Goal: Task Accomplishment & Management: Manage account settings

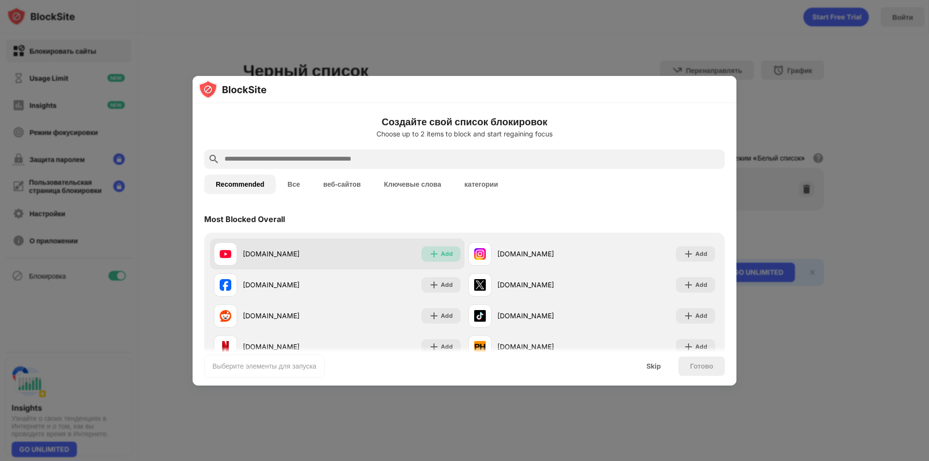
click at [429, 253] on img at bounding box center [434, 254] width 10 height 10
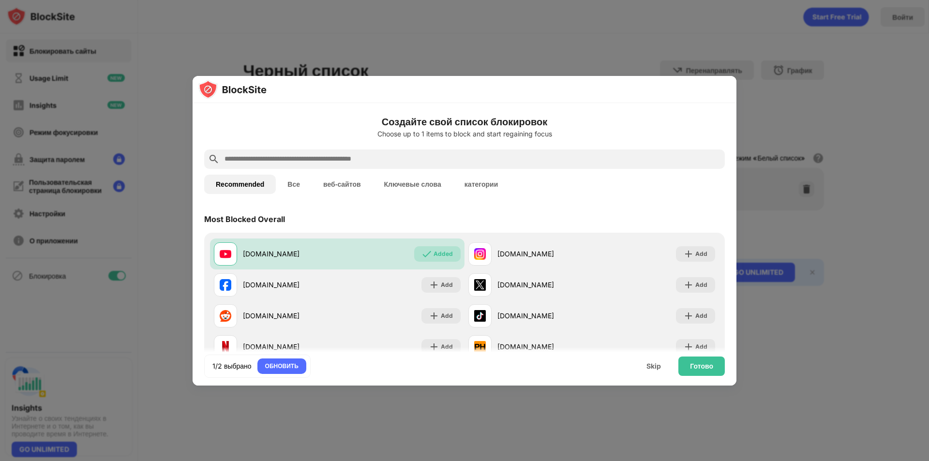
click at [344, 185] on button "веб-сайтов" at bounding box center [342, 184] width 61 height 19
click at [298, 186] on button "Все" at bounding box center [294, 183] width 36 height 19
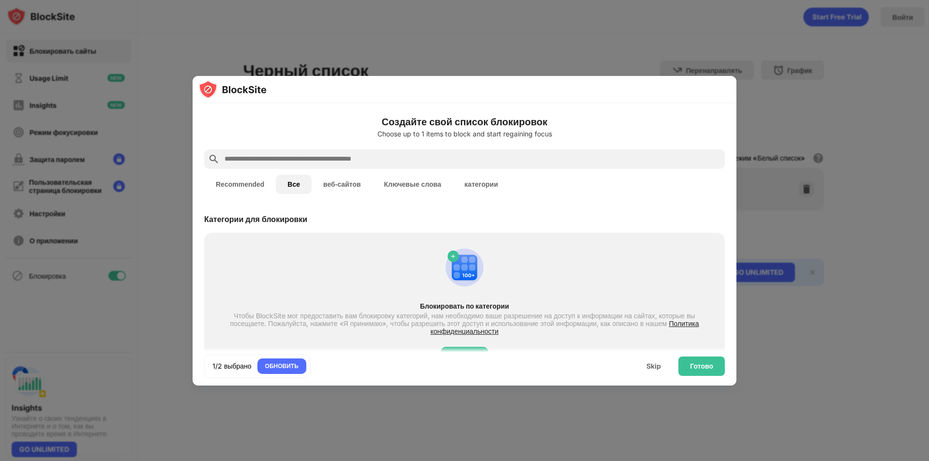
click at [340, 177] on button "веб-сайтов" at bounding box center [342, 184] width 61 height 19
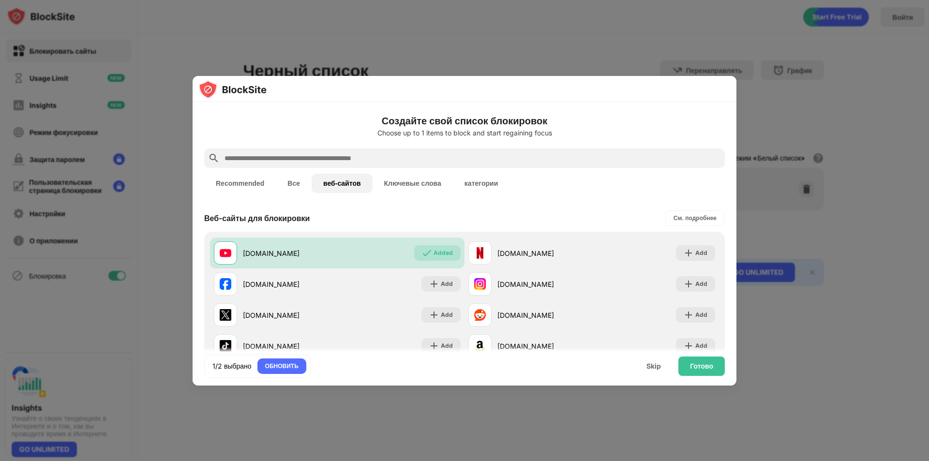
click at [393, 182] on button "Ключевые слова" at bounding box center [413, 183] width 80 height 19
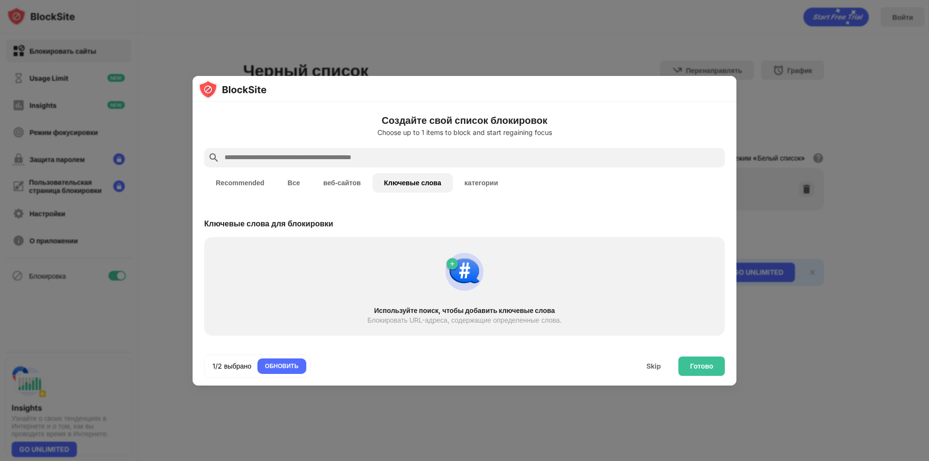
click at [474, 177] on button "категории" at bounding box center [481, 182] width 57 height 19
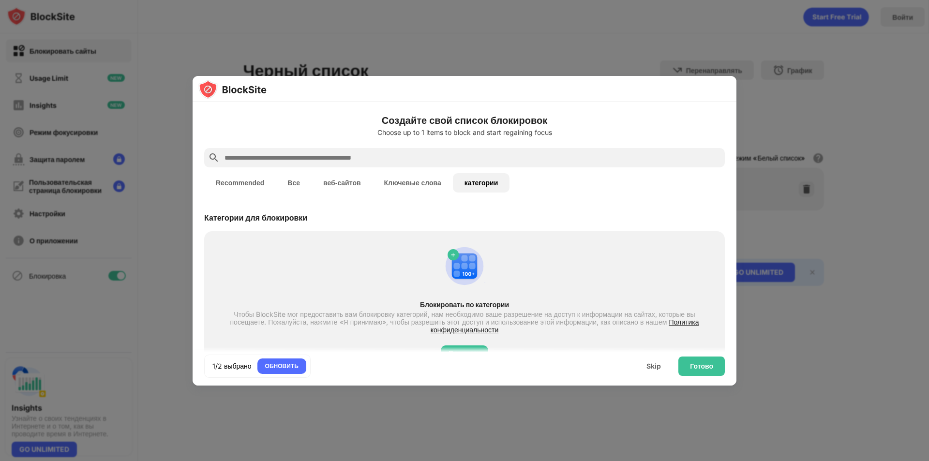
click at [381, 189] on button "Ключевые слова" at bounding box center [413, 182] width 80 height 19
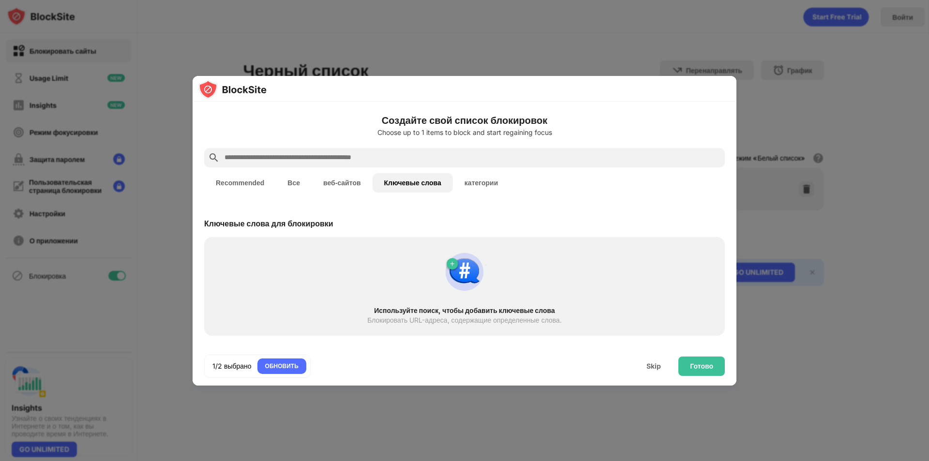
click at [225, 182] on button "Recommended" at bounding box center [240, 182] width 72 height 19
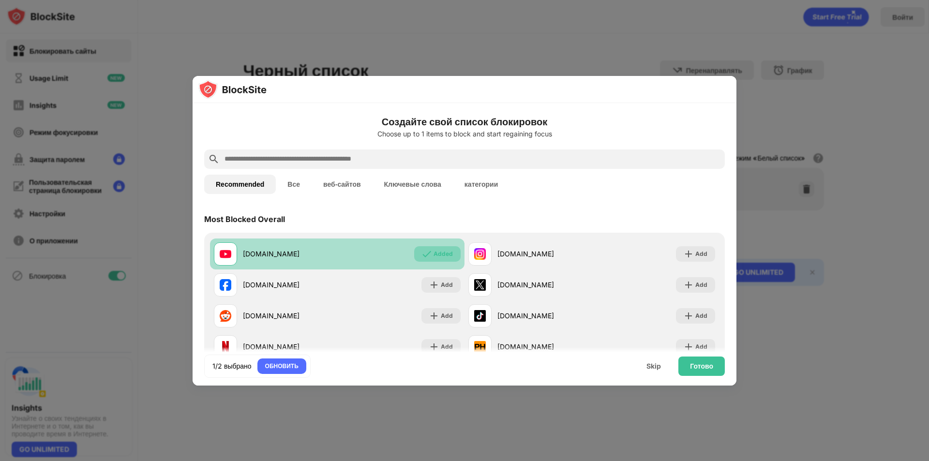
click at [433, 249] on div "Added" at bounding box center [442, 254] width 19 height 10
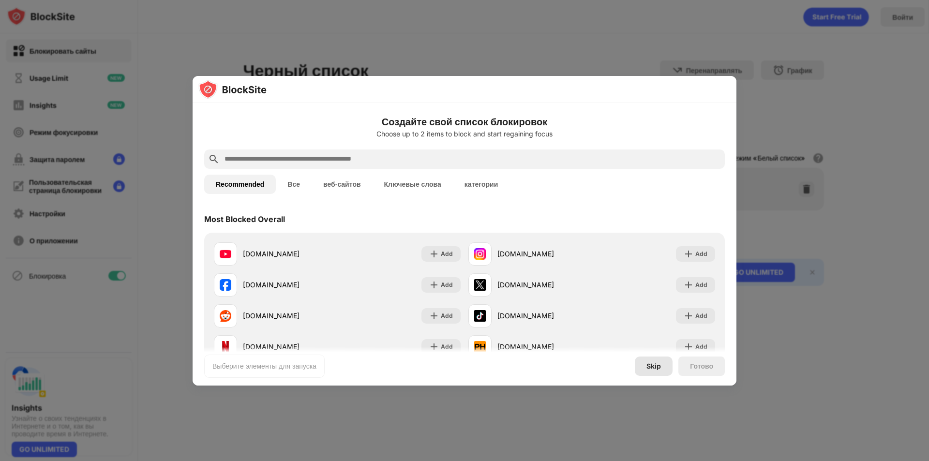
click at [656, 371] on div "Skip" at bounding box center [654, 366] width 38 height 19
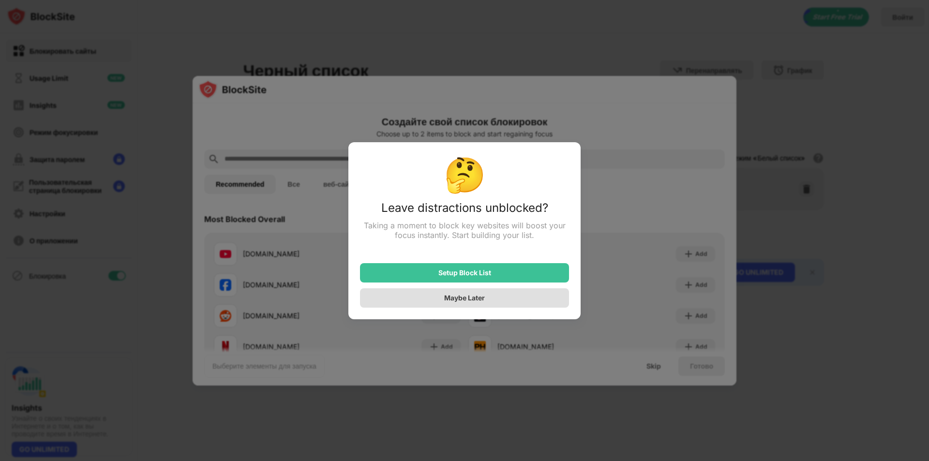
click at [481, 302] on div "Maybe Later" at bounding box center [464, 298] width 41 height 8
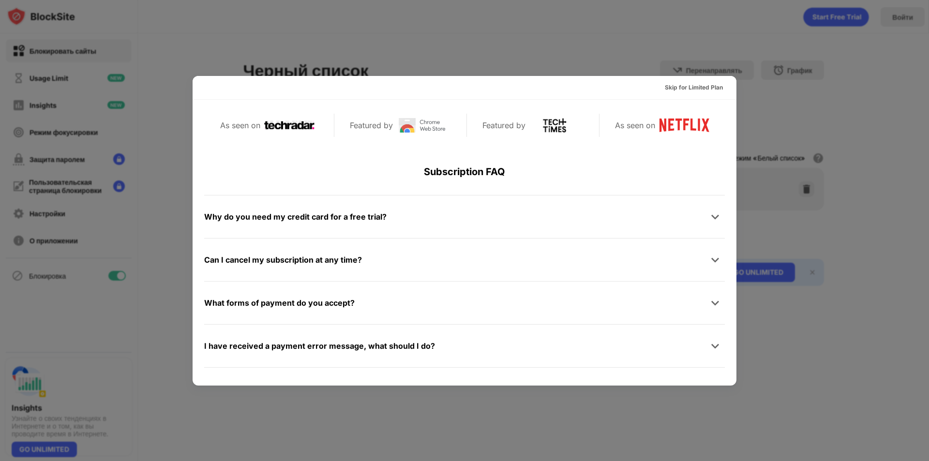
scroll to position [472, 0]
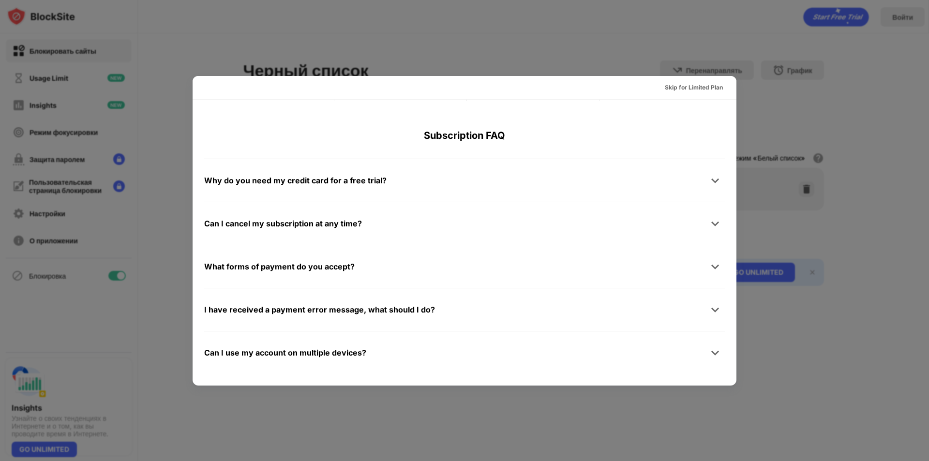
click at [787, 144] on div at bounding box center [464, 230] width 929 height 461
click at [790, 293] on div at bounding box center [464, 230] width 929 height 461
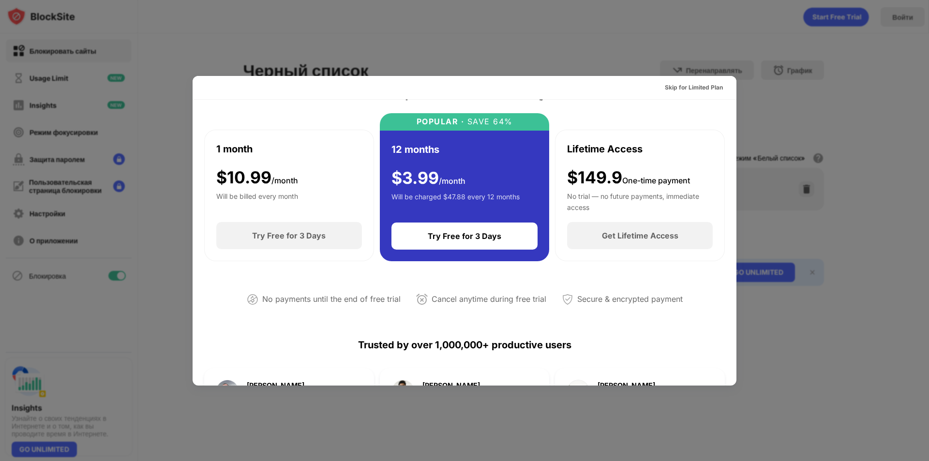
scroll to position [0, 0]
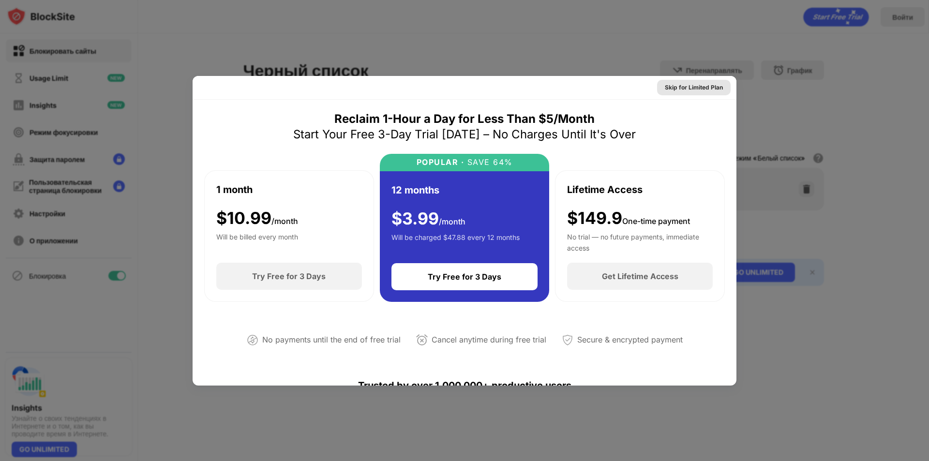
click at [699, 88] on div "Skip for Limited Plan" at bounding box center [694, 88] width 58 height 10
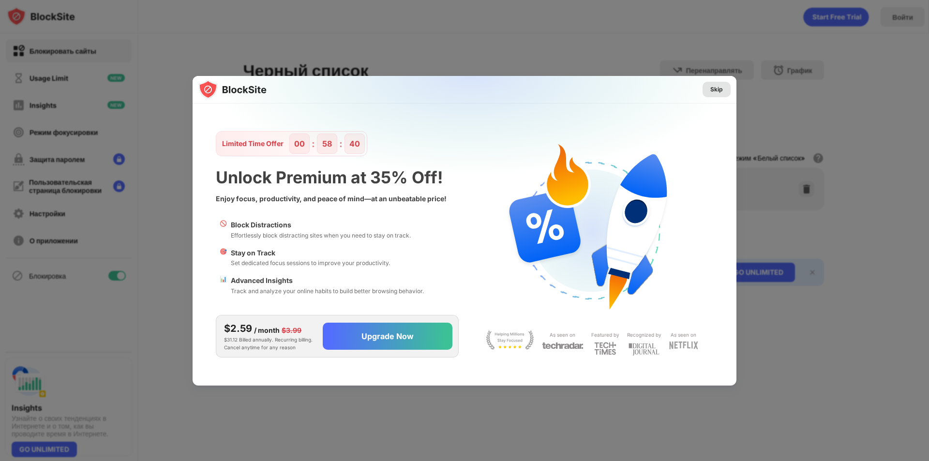
click at [718, 86] on div "Skip" at bounding box center [716, 90] width 13 height 10
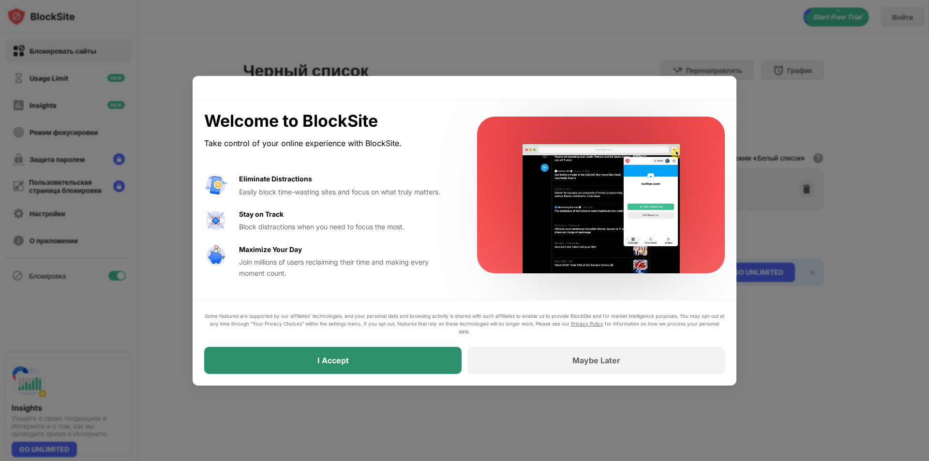
click at [356, 361] on div "I Accept" at bounding box center [332, 360] width 257 height 27
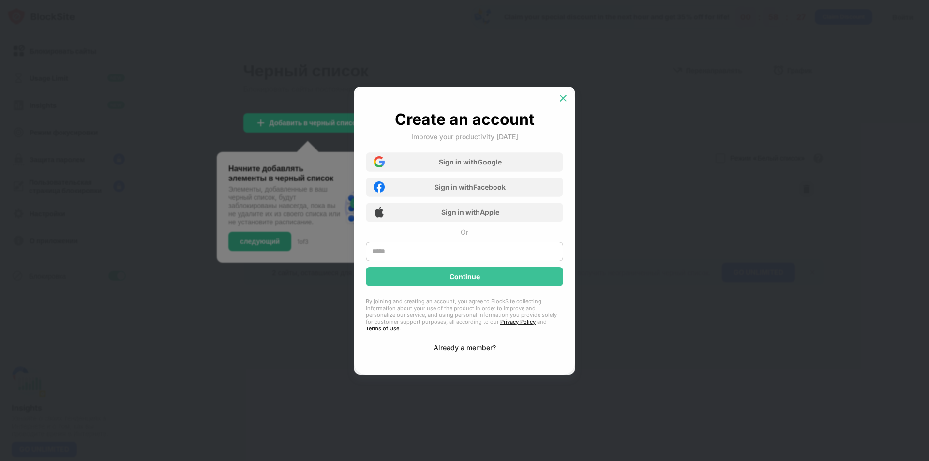
click at [566, 103] on img at bounding box center [563, 98] width 10 height 10
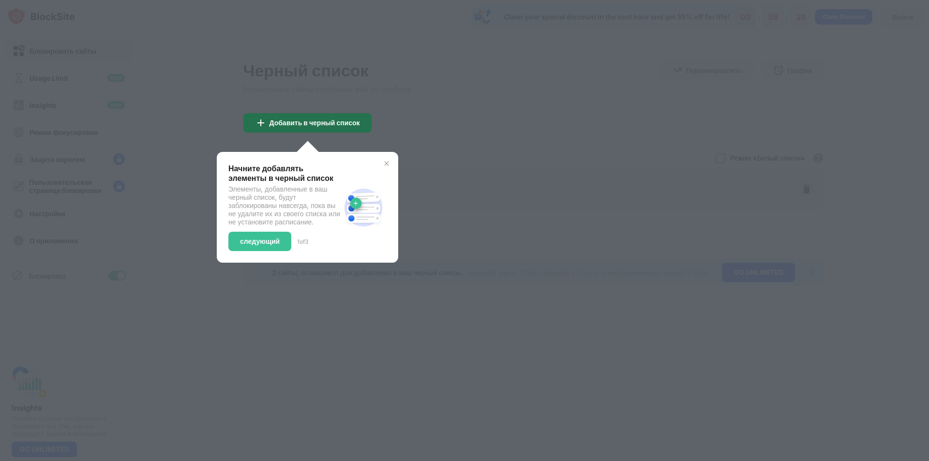
click at [342, 123] on div "Добавить в черный список" at bounding box center [314, 123] width 90 height 8
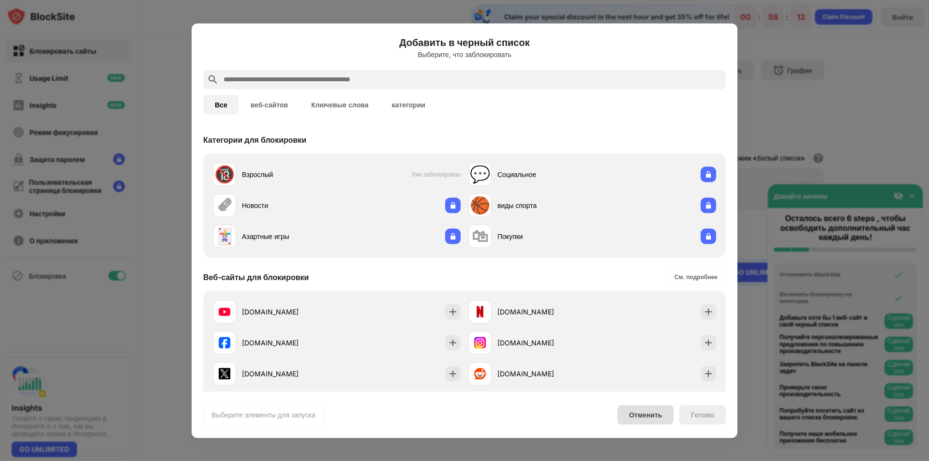
click at [638, 413] on div "Отменить" at bounding box center [645, 415] width 33 height 8
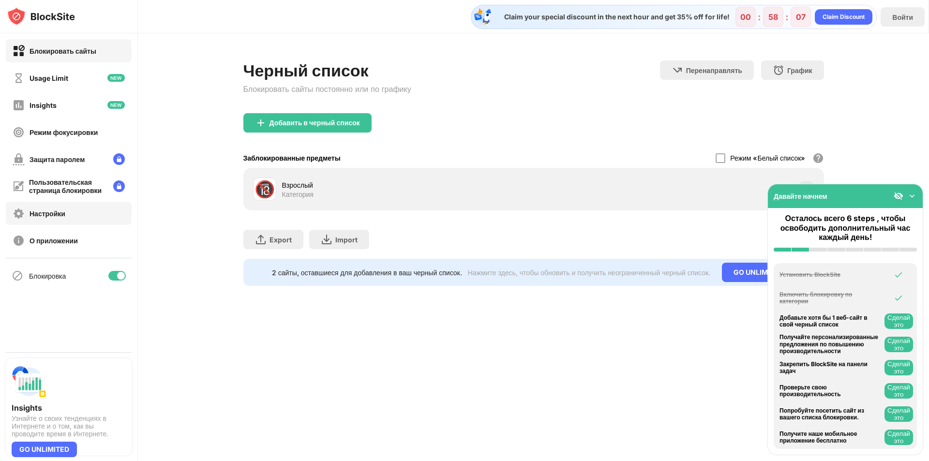
click at [71, 219] on div "Настройки" at bounding box center [69, 213] width 126 height 23
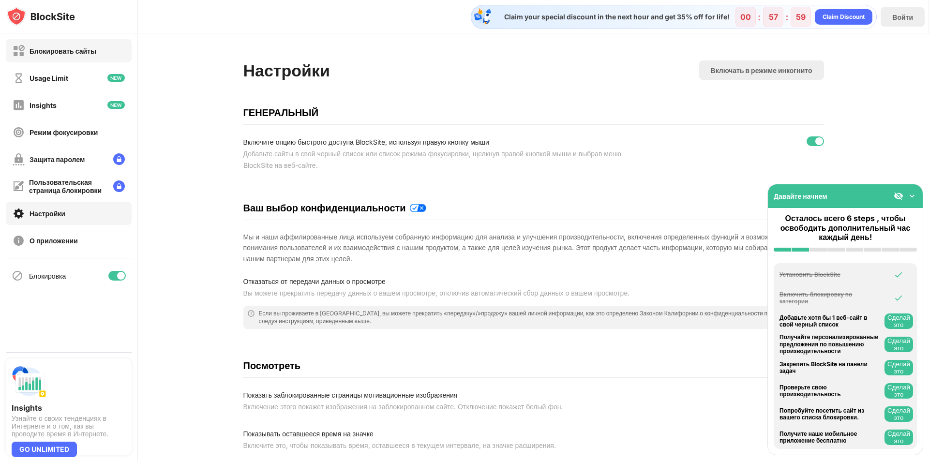
click at [68, 50] on div "Блокировать сайты" at bounding box center [63, 51] width 67 height 8
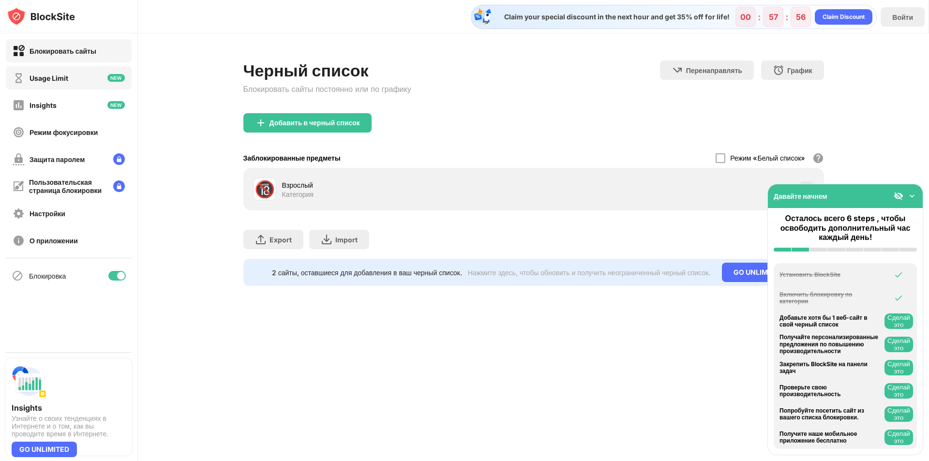
click at [84, 81] on div "Usage Limit" at bounding box center [69, 77] width 126 height 23
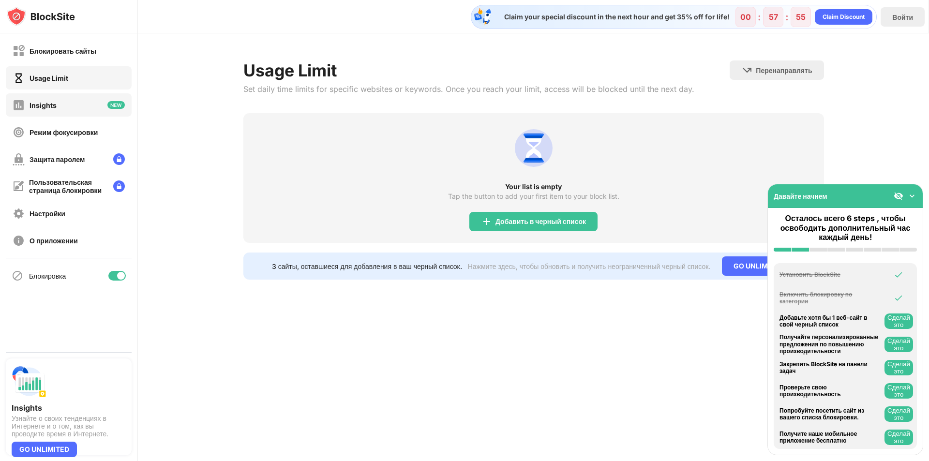
click at [85, 111] on div "Insights" at bounding box center [69, 104] width 126 height 23
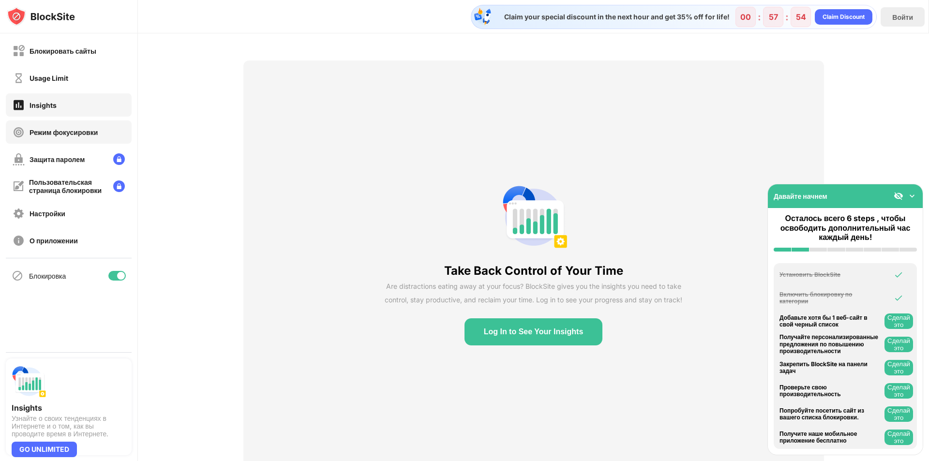
click at [80, 134] on div "Режим фокусировки" at bounding box center [64, 132] width 68 height 8
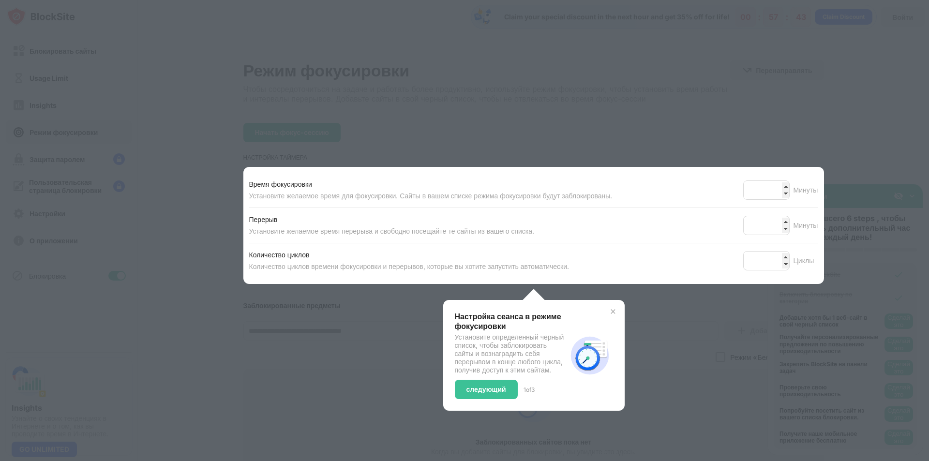
click at [694, 339] on div at bounding box center [464, 230] width 929 height 461
click at [490, 393] on div "следующий" at bounding box center [486, 390] width 40 height 8
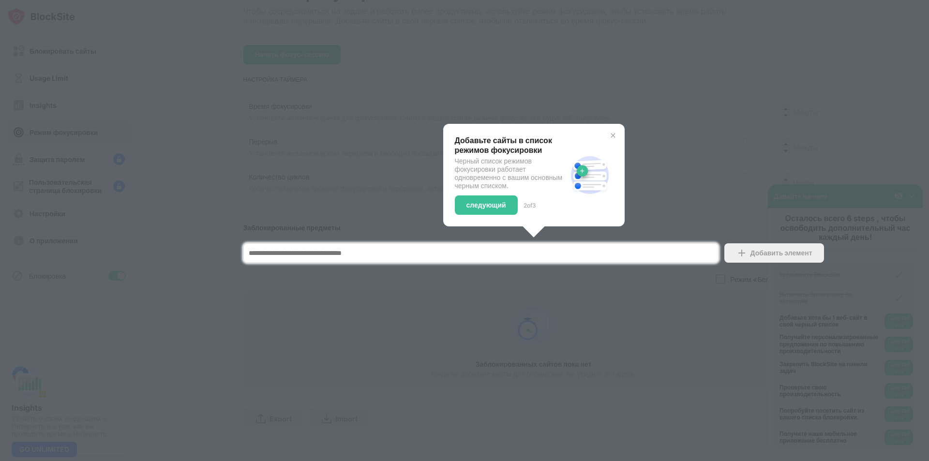
scroll to position [89, 0]
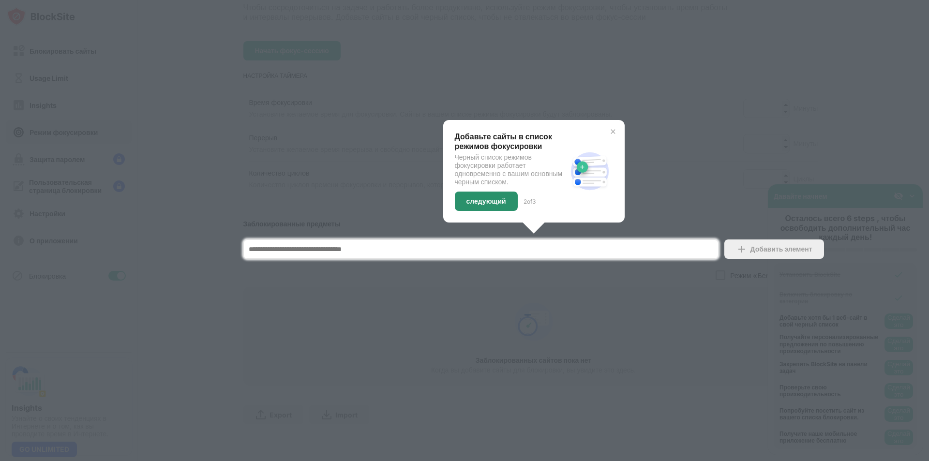
click at [495, 199] on div "следующий" at bounding box center [486, 201] width 63 height 19
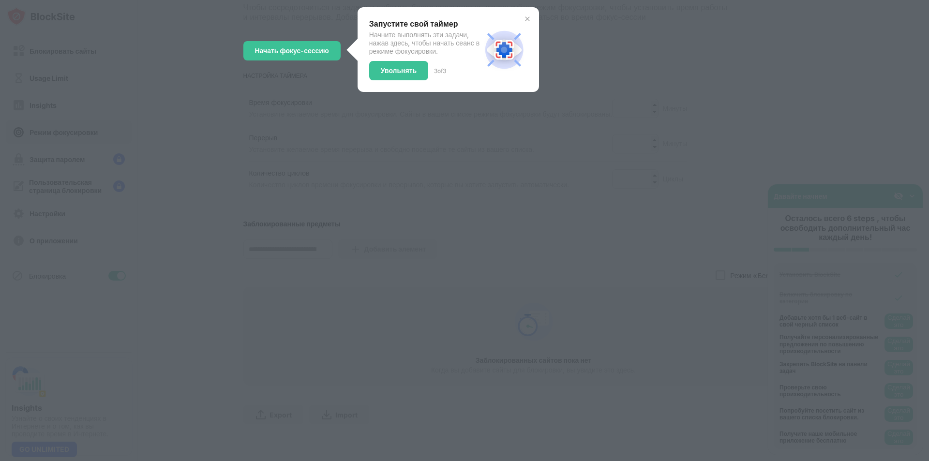
scroll to position [0, 0]
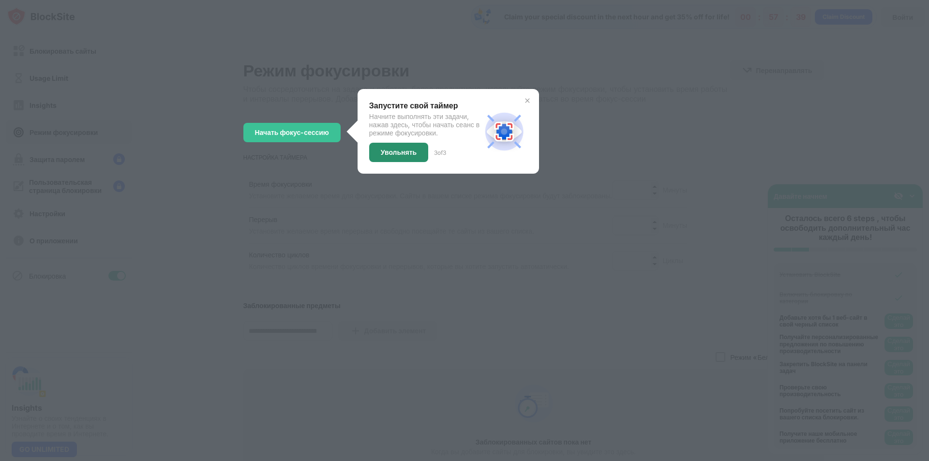
click at [392, 148] on div "Увольнять" at bounding box center [398, 152] width 59 height 19
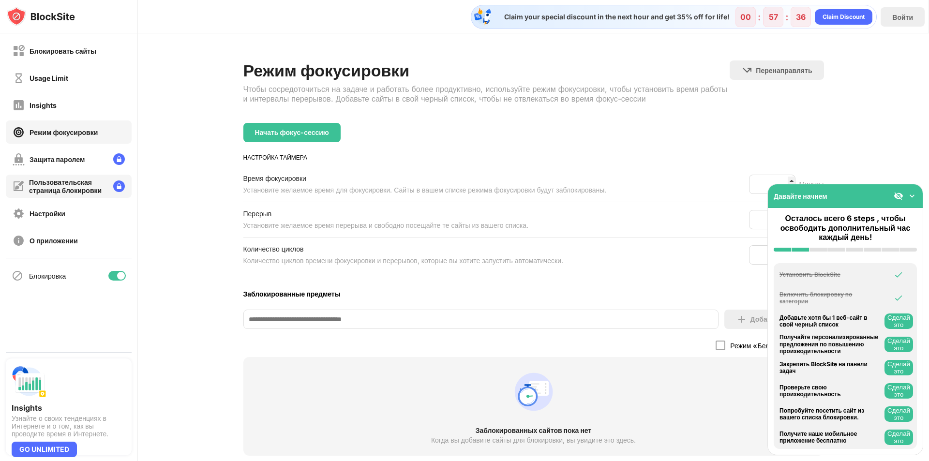
click at [76, 187] on div "Пользовательская страница блокировки" at bounding box center [67, 186] width 76 height 16
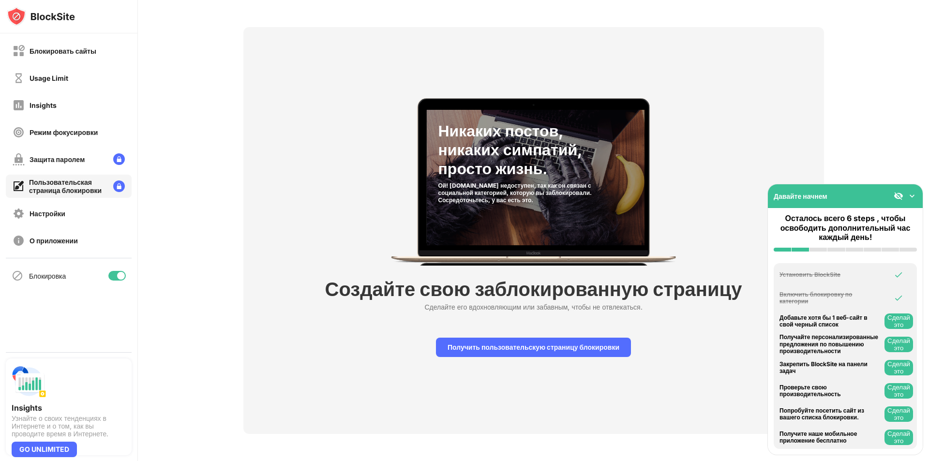
scroll to position [41, 0]
click at [69, 211] on div "Настройки" at bounding box center [69, 213] width 126 height 23
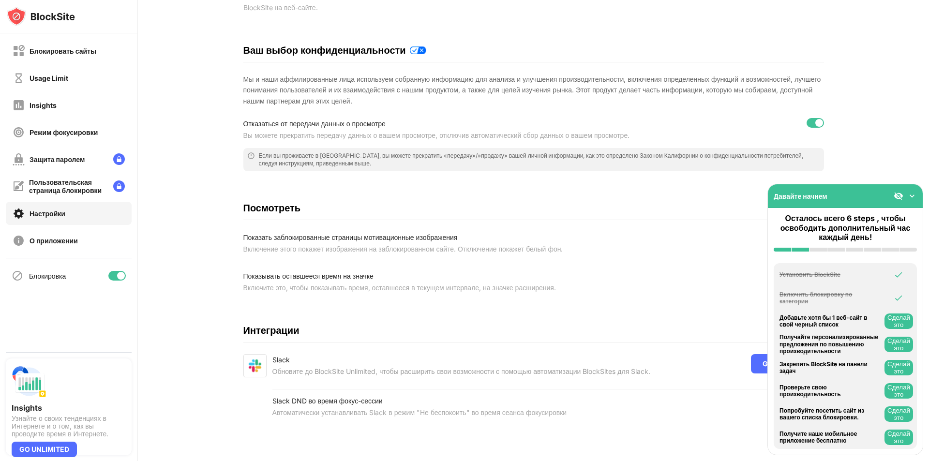
scroll to position [176, 0]
click at [91, 55] on div "Блокировать сайты" at bounding box center [55, 51] width 84 height 12
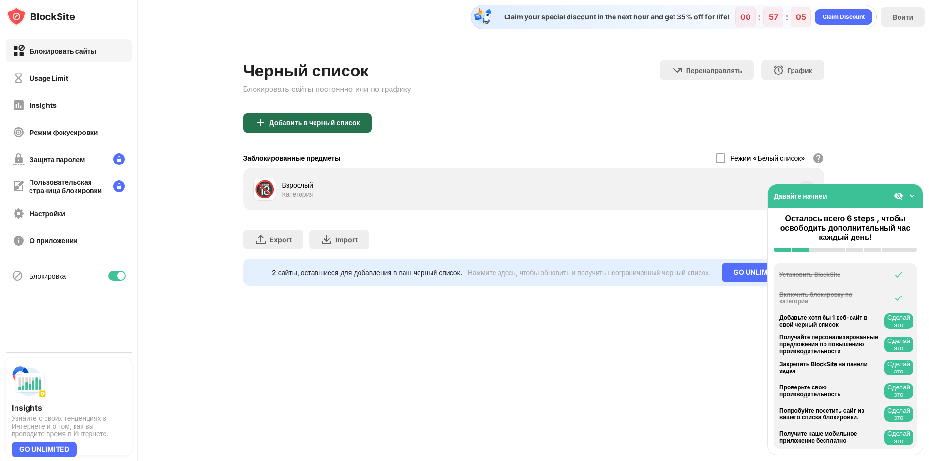
click at [338, 124] on div "Добавить в черный список" at bounding box center [314, 123] width 90 height 8
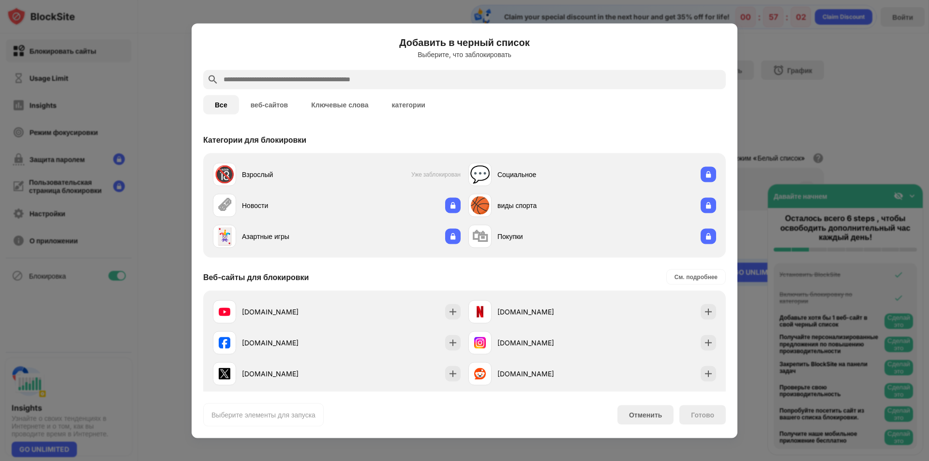
click at [324, 75] on input "text" at bounding box center [472, 80] width 499 height 12
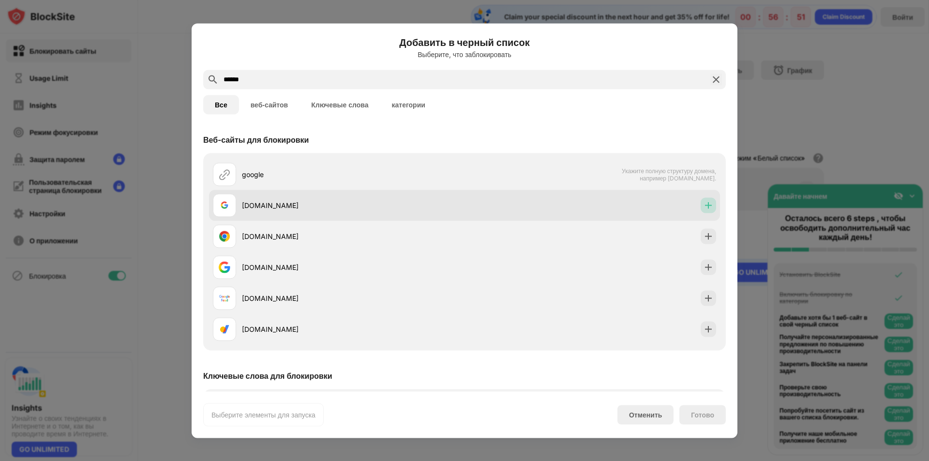
click at [703, 207] on img at bounding box center [708, 205] width 10 height 10
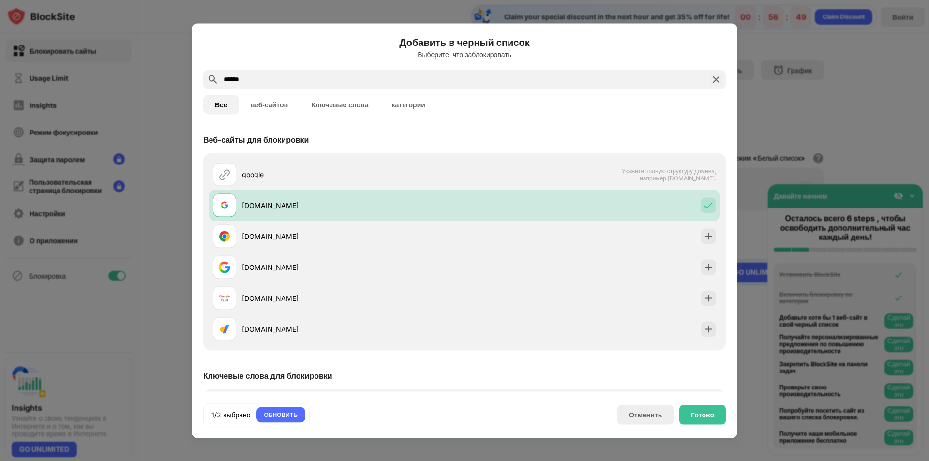
click at [340, 79] on input "******" at bounding box center [465, 80] width 484 height 12
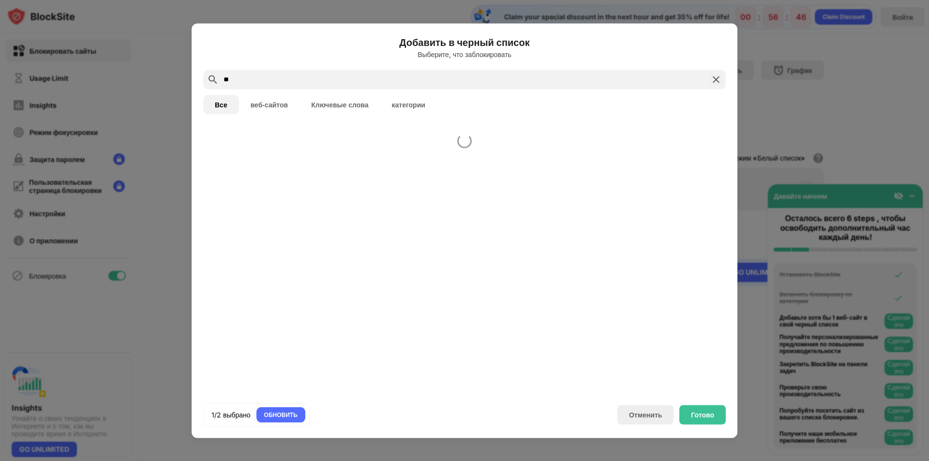
type input "*"
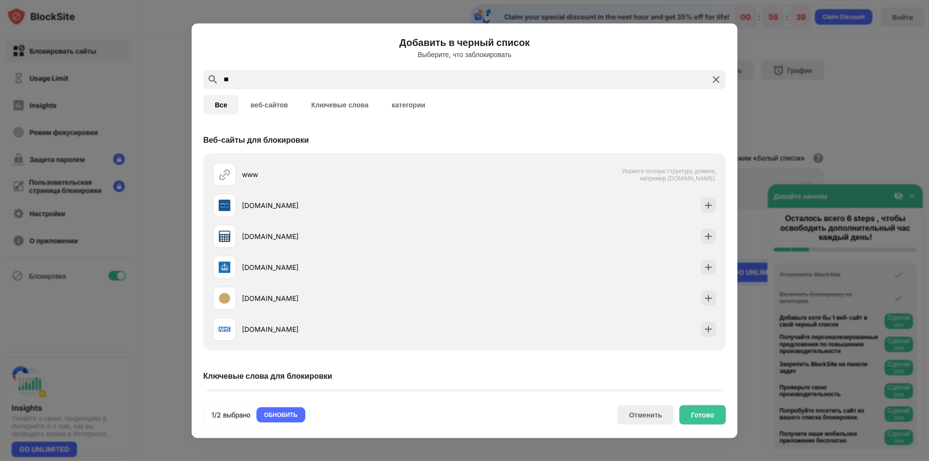
type input "*"
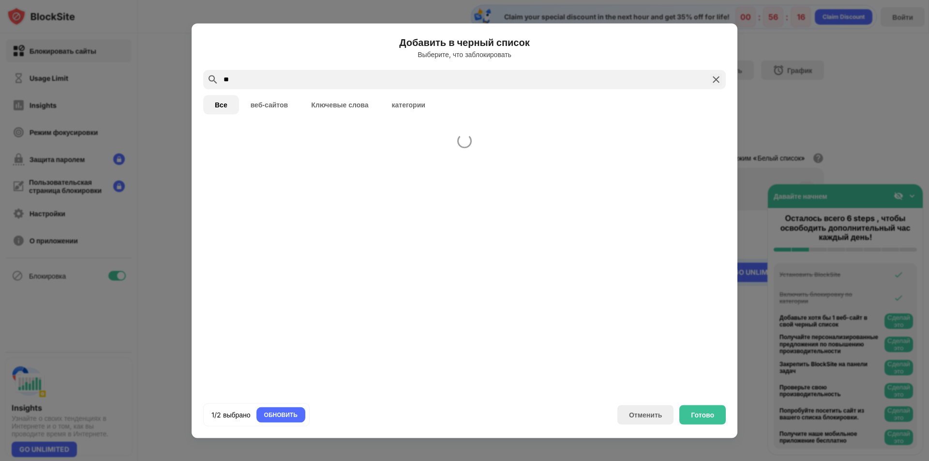
type input "*"
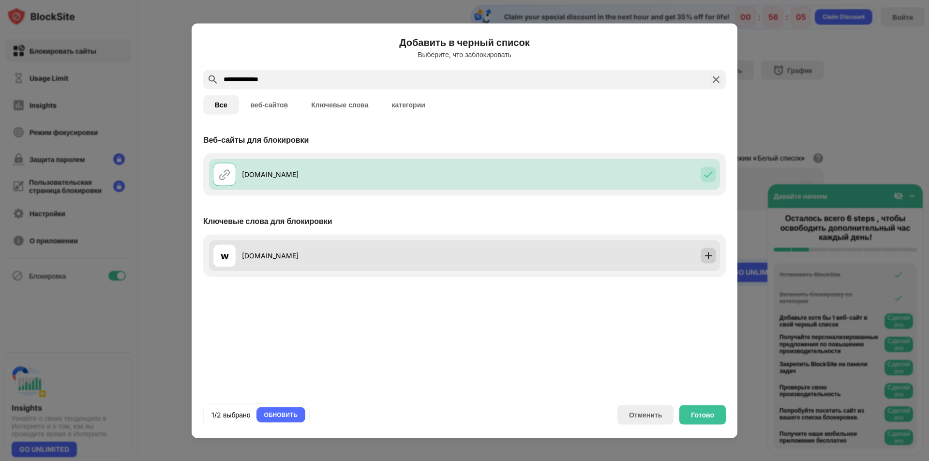
type input "**********"
click at [710, 255] on img at bounding box center [708, 256] width 10 height 10
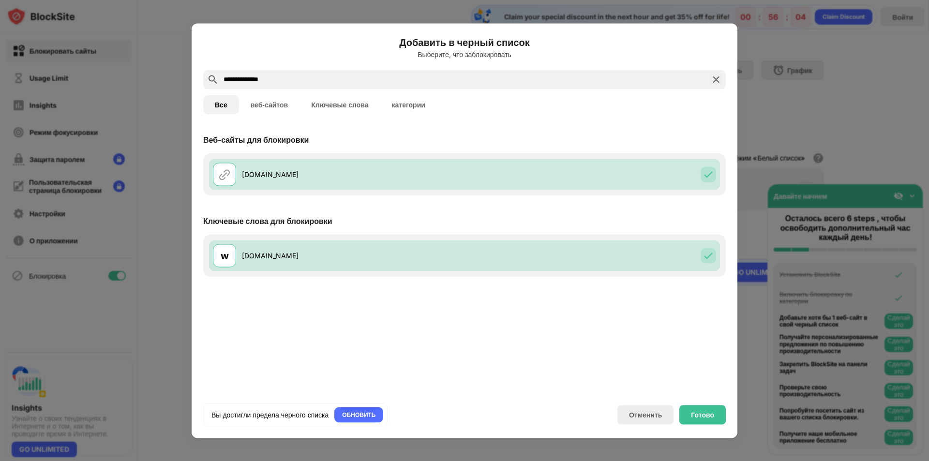
drag, startPoint x: 302, startPoint y: 73, endPoint x: 171, endPoint y: 94, distance: 132.8
click at [171, 461] on div "**********" at bounding box center [464, 461] width 929 height 0
drag, startPoint x: 298, startPoint y: 77, endPoint x: 173, endPoint y: 98, distance: 126.5
click at [173, 461] on div "**********" at bounding box center [464, 461] width 929 height 0
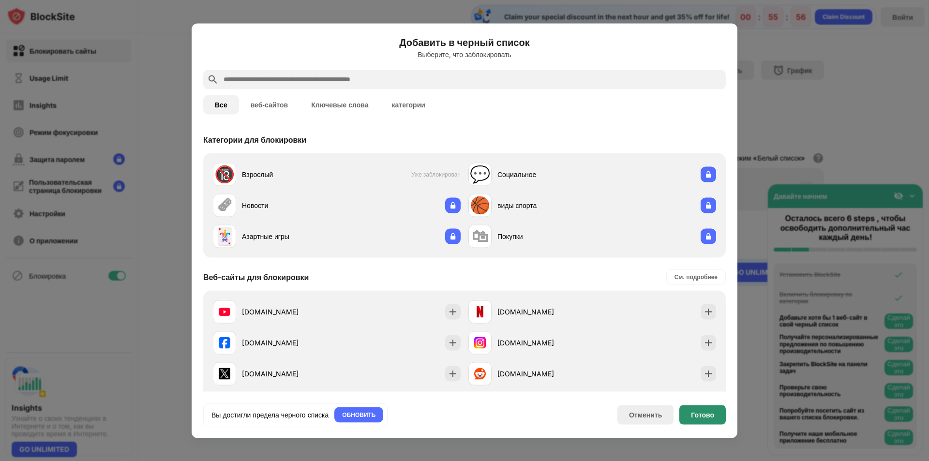
click at [703, 415] on div "Готово" at bounding box center [702, 415] width 23 height 8
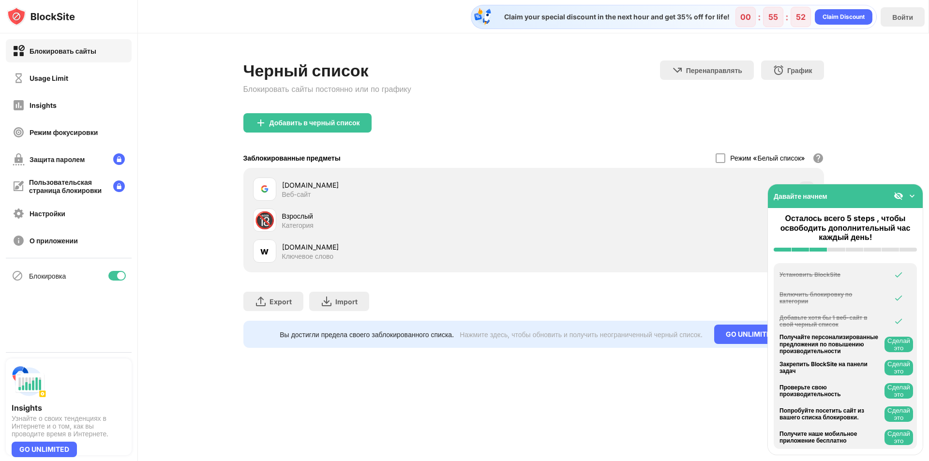
click at [911, 198] on img at bounding box center [912, 196] width 10 height 10
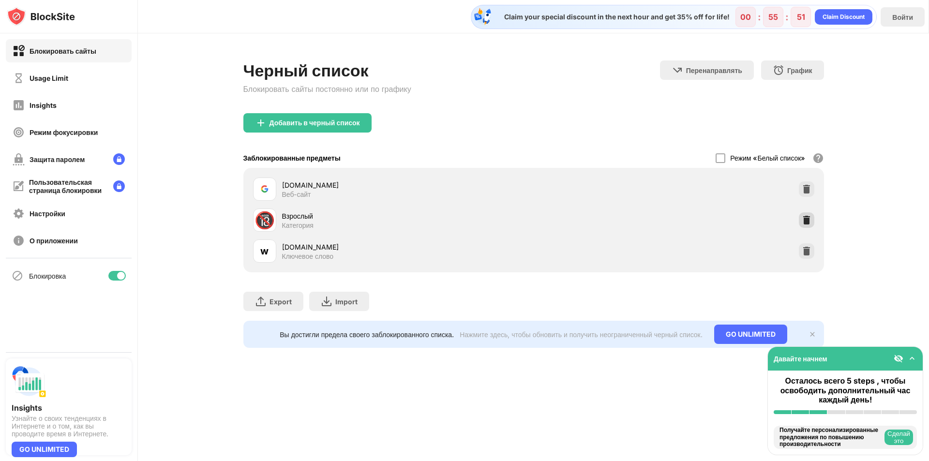
click at [808, 218] on img at bounding box center [807, 220] width 10 height 10
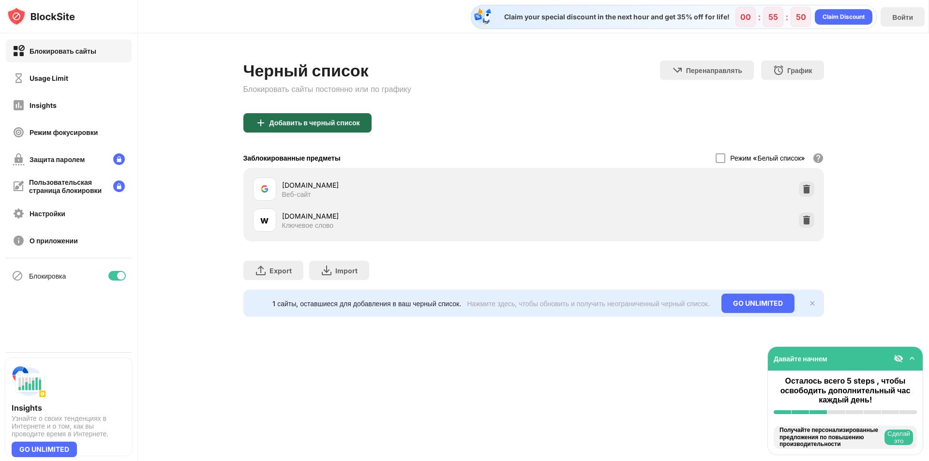
click at [323, 117] on div "Добавить в черный список" at bounding box center [307, 122] width 128 height 19
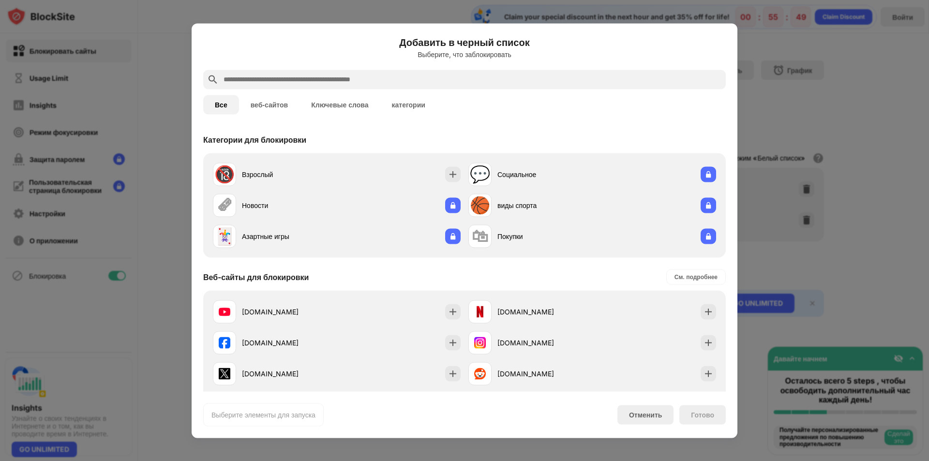
click at [372, 69] on div "Добавить в черный список Выберите, что заблокировать" at bounding box center [464, 52] width 522 height 35
click at [371, 83] on input "text" at bounding box center [472, 80] width 499 height 12
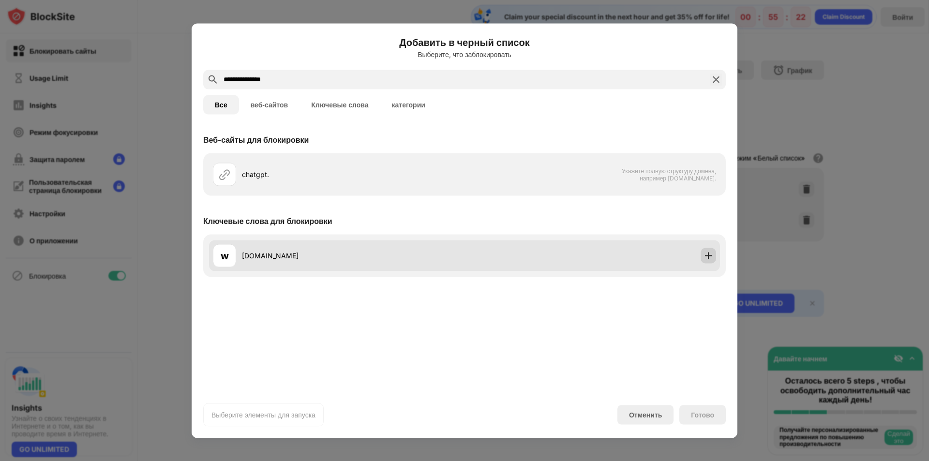
type input "**********"
click at [712, 257] on img at bounding box center [708, 256] width 10 height 10
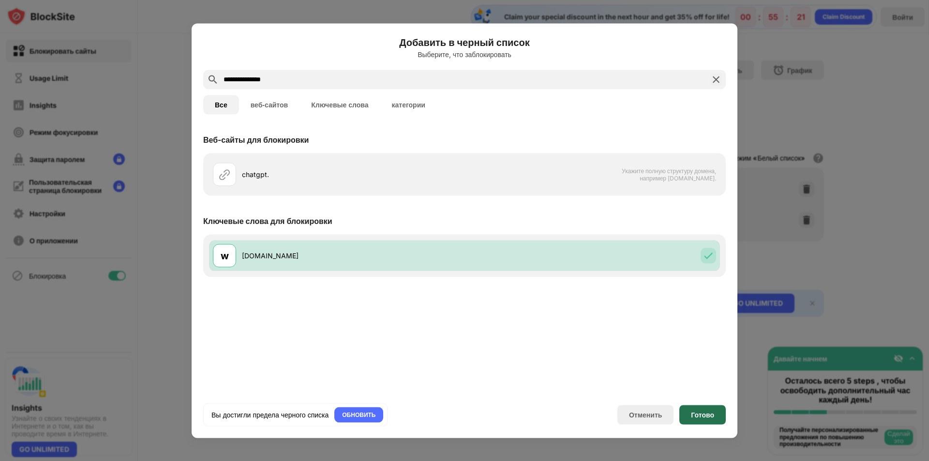
click at [697, 411] on div "Готово" at bounding box center [702, 415] width 23 height 8
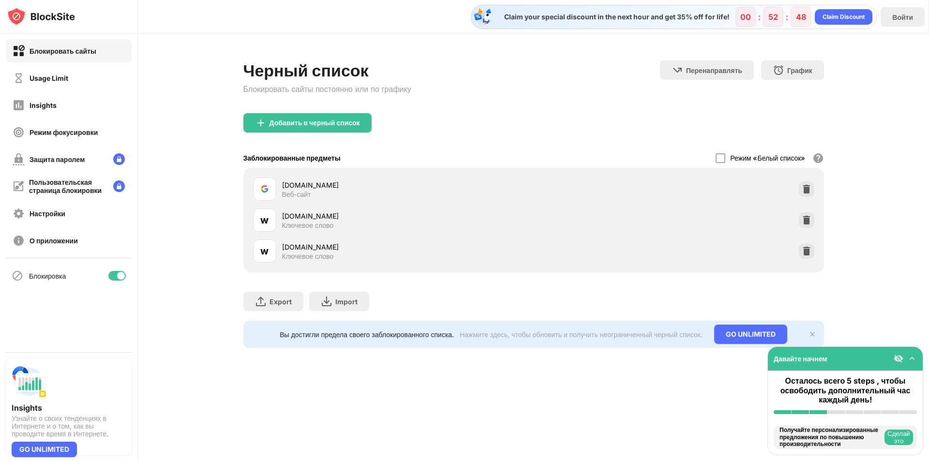
click at [288, 372] on div "Черный список Блокировать сайты постоянно или по графику Перенаправлять Нажмите…" at bounding box center [533, 204] width 791 height 342
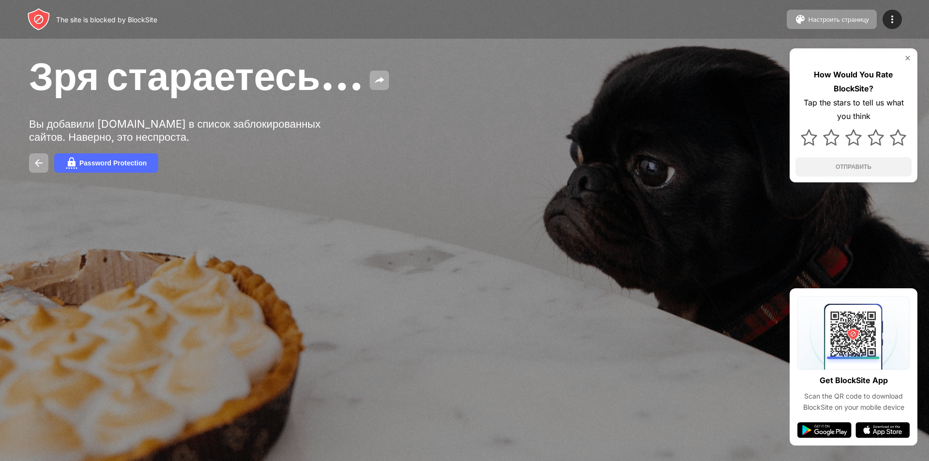
click at [908, 57] on img at bounding box center [908, 58] width 8 height 8
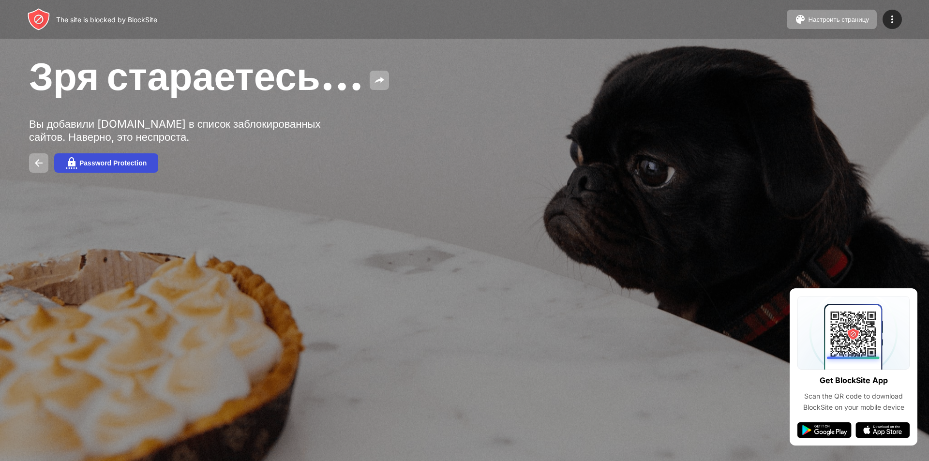
click at [103, 161] on div "Password Protection" at bounding box center [112, 163] width 67 height 8
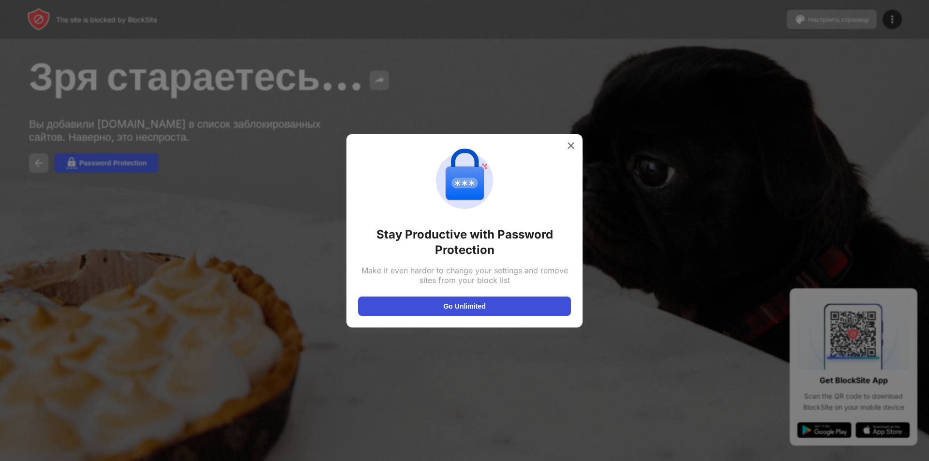
click at [447, 310] on button "Go Unlimited" at bounding box center [464, 306] width 213 height 19
click at [569, 145] on img at bounding box center [571, 146] width 10 height 10
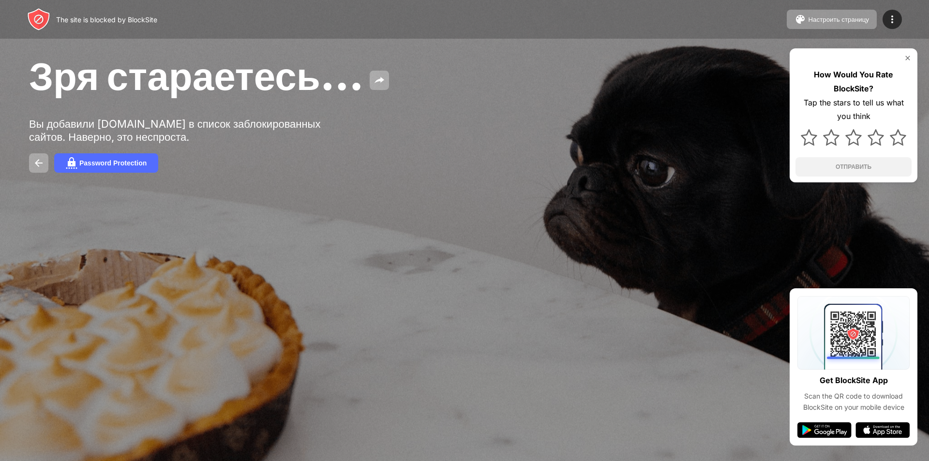
click at [905, 57] on img at bounding box center [908, 58] width 8 height 8
click at [449, 57] on img at bounding box center [908, 58] width 8 height 8
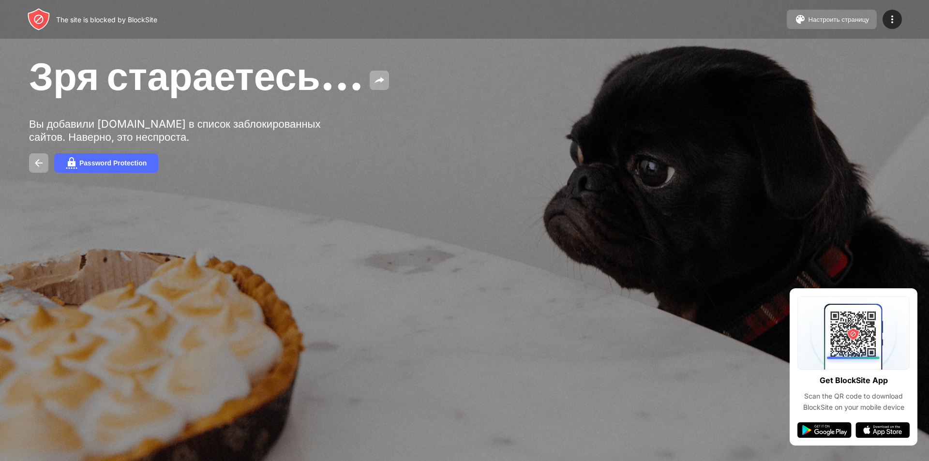
click at [449, 17] on div "Настроить страницу" at bounding box center [838, 19] width 61 height 7
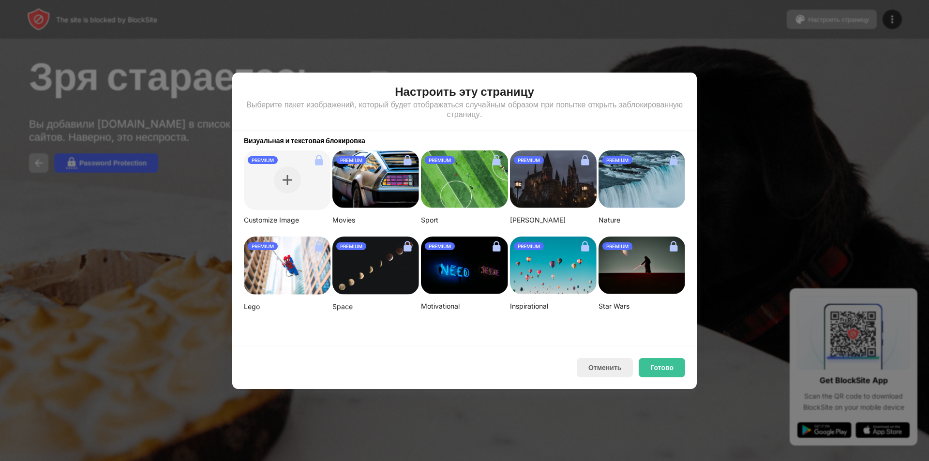
click at [356, 259] on img at bounding box center [375, 266] width 87 height 59
click at [449, 366] on button "Отменить" at bounding box center [605, 367] width 56 height 19
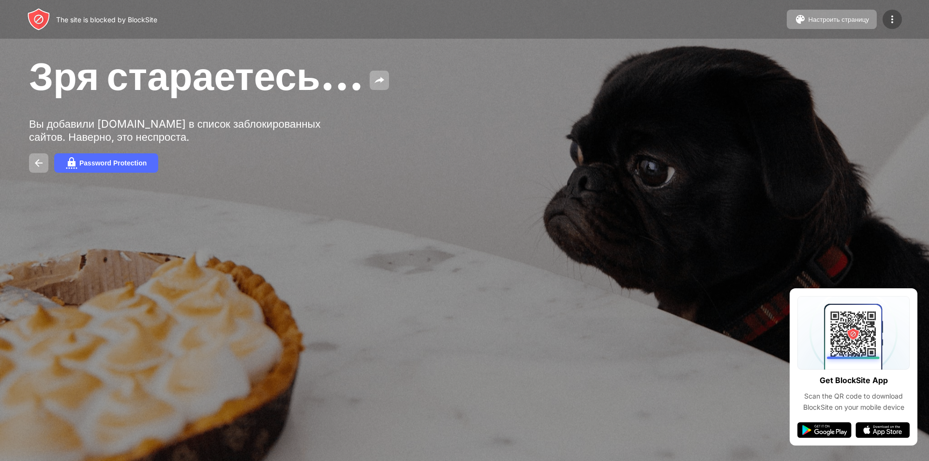
click at [449, 21] on img at bounding box center [892, 20] width 12 height 12
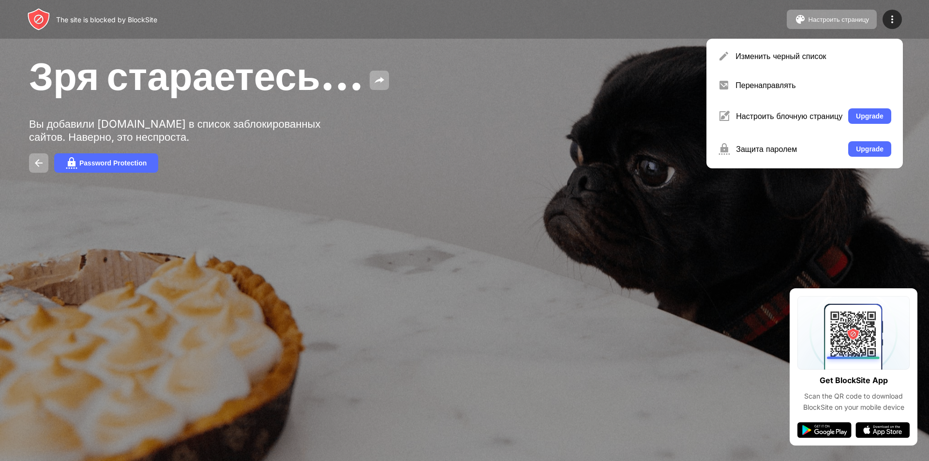
click at [449, 313] on div at bounding box center [464, 230] width 929 height 461
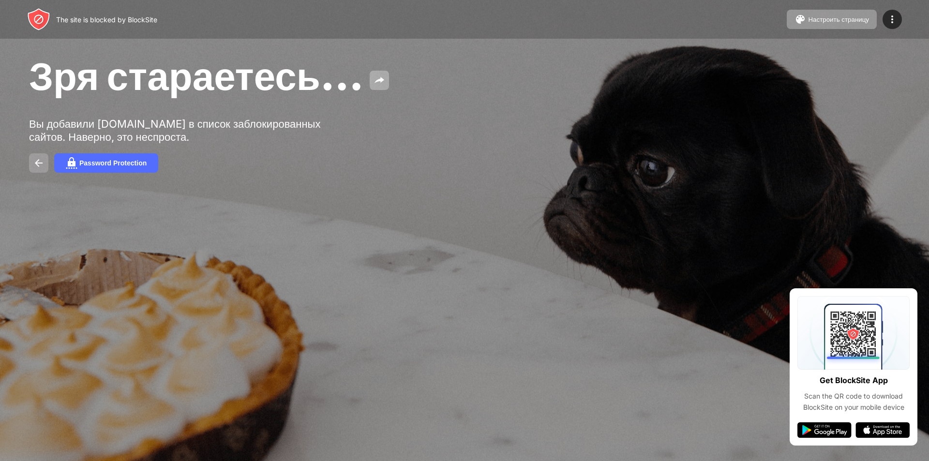
click at [43, 160] on img at bounding box center [39, 163] width 12 height 12
click at [42, 161] on img at bounding box center [39, 163] width 12 height 12
